Goal: Task Accomplishment & Management: Manage account settings

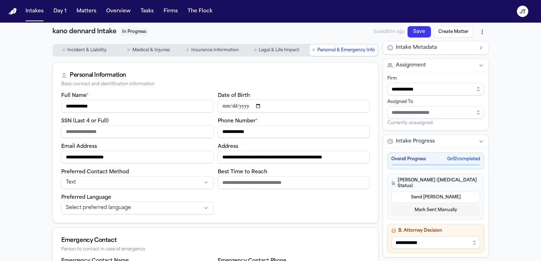
click at [240, 63] on div "Personal Information Basic contact and identification information" at bounding box center [215, 77] width 325 height 29
click at [90, 11] on button "Matters" at bounding box center [86, 11] width 25 height 13
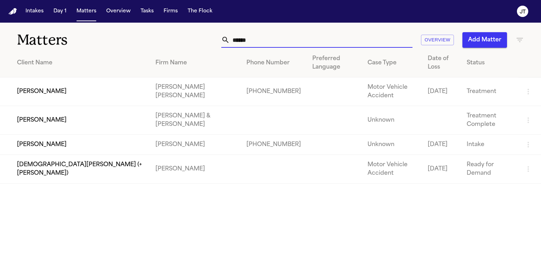
drag, startPoint x: 266, startPoint y: 42, endPoint x: 191, endPoint y: 45, distance: 74.7
click at [191, 45] on div "****** Overview Add Matter" at bounding box center [341, 40] width 365 height 16
drag, startPoint x: 259, startPoint y: 44, endPoint x: 218, endPoint y: 31, distance: 43.6
click at [218, 31] on div "Matters ****** Overview Add Matter" at bounding box center [270, 36] width 541 height 26
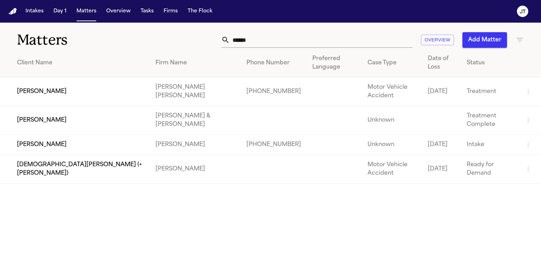
click at [218, 31] on div "Matters ****** Overview Add Matter" at bounding box center [270, 36] width 541 height 26
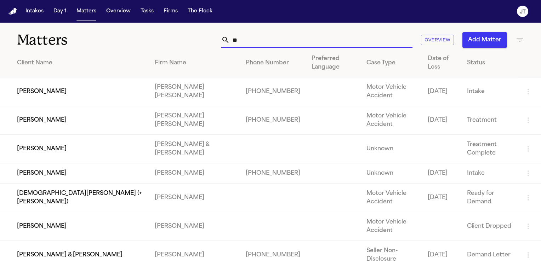
type input "*"
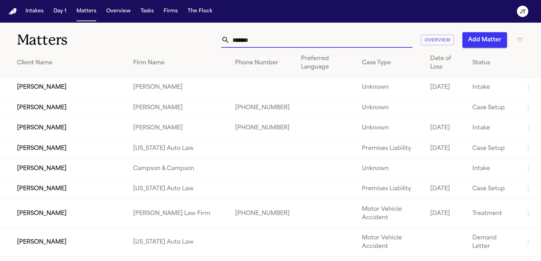
type input "*******"
click at [87, 130] on td "[PERSON_NAME]" at bounding box center [63, 128] width 127 height 20
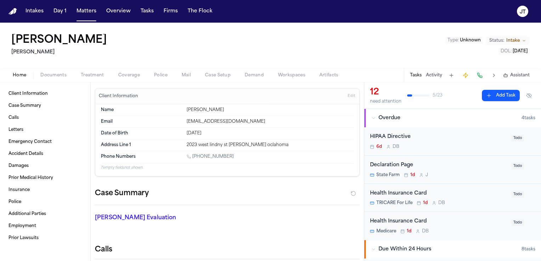
click at [202, 193] on div "Case Summary" at bounding box center [227, 196] width 265 height 17
click at [343, 209] on div "[PERSON_NAME] Evaluation * ​" at bounding box center [222, 219] width 273 height 28
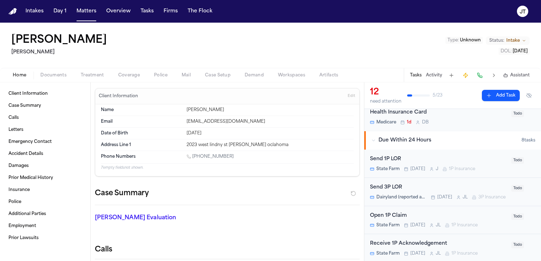
scroll to position [144, 0]
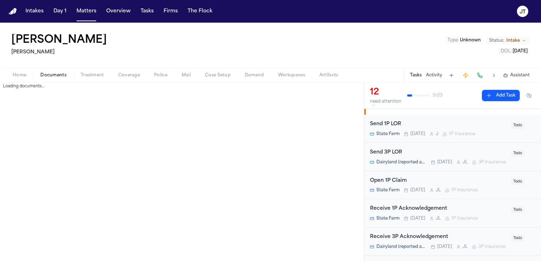
click at [55, 76] on span "Documents" at bounding box center [53, 76] width 26 height 6
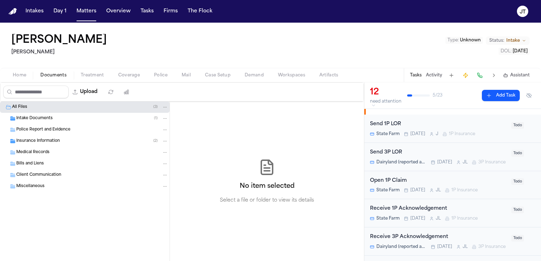
click at [35, 117] on span "Intake Documents" at bounding box center [34, 119] width 36 height 6
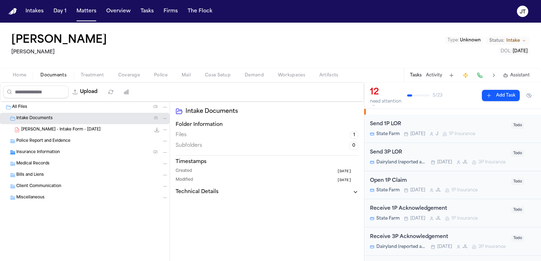
click at [27, 128] on span "[PERSON_NAME] - Intake Form - [DATE]" at bounding box center [60, 130] width 79 height 6
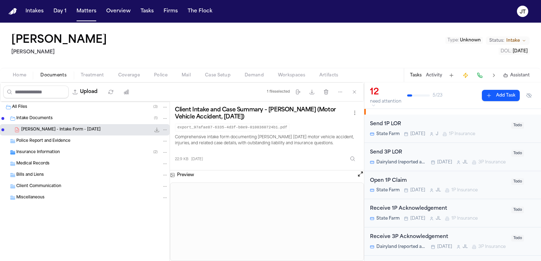
click at [42, 161] on span "Medical Records" at bounding box center [32, 164] width 33 height 6
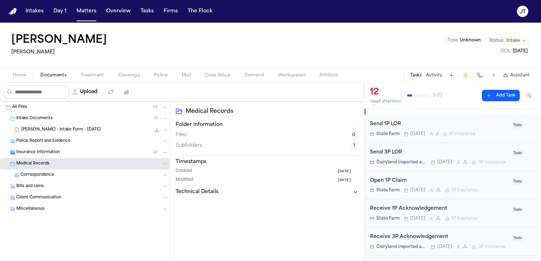
click at [346, 126] on h3 "Folder Information" at bounding box center [267, 124] width 183 height 7
click at [448, 76] on button at bounding box center [451, 75] width 10 height 10
click at [259, 55] on div "[PERSON_NAME] [PERSON_NAME] Type : Unknown Status: Intake DOL : [DATE]" at bounding box center [270, 45] width 541 height 45
click at [174, 235] on div "Medical Records Folder Information Files 0 Subfolders 1 Timestamps Created [DAT…" at bounding box center [267, 182] width 194 height 160
click at [423, 41] on div "[PERSON_NAME] [PERSON_NAME] Type : Unknown Status: Intake DOL : [DATE]" at bounding box center [270, 45] width 541 height 45
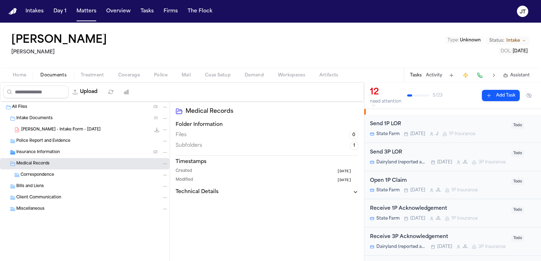
click at [378, 124] on div "Send 1P LOR" at bounding box center [438, 124] width 137 height 8
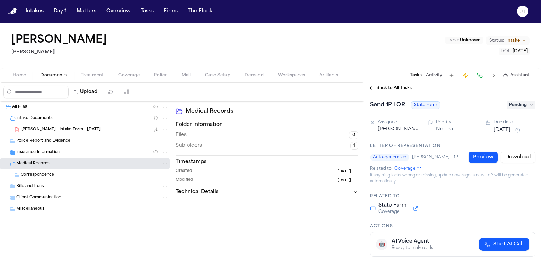
click at [23, 114] on div "Intake Documents ( 1 )" at bounding box center [84, 118] width 169 height 11
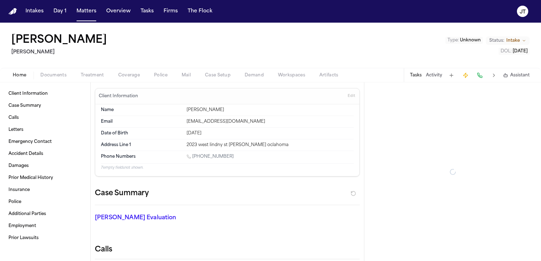
click at [11, 74] on button "Home" at bounding box center [20, 75] width 28 height 8
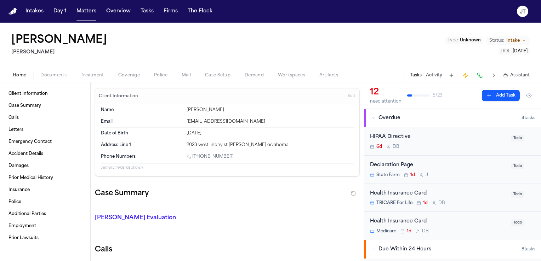
drag, startPoint x: 50, startPoint y: 133, endPoint x: 50, endPoint y: 128, distance: 4.6
click at [50, 133] on link "Letters" at bounding box center [45, 129] width 79 height 11
click at [33, 13] on button "Intakes" at bounding box center [35, 11] width 24 height 13
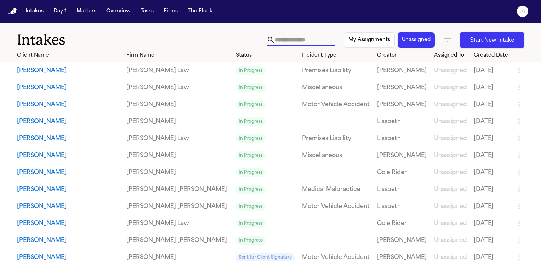
click at [275, 40] on input "text" at bounding box center [305, 39] width 60 height 11
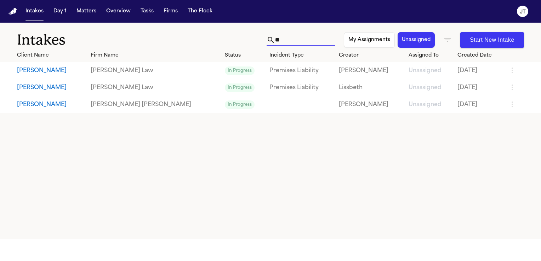
type input "*"
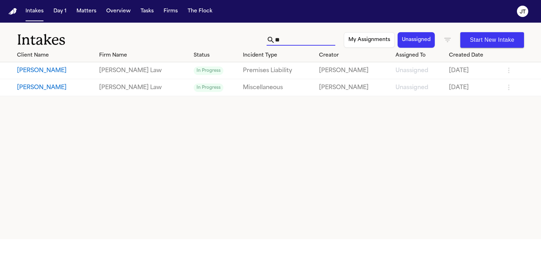
type input "*"
